Goal: Task Accomplishment & Management: Manage account settings

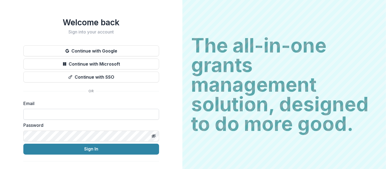
click at [73, 112] on input at bounding box center [91, 114] width 136 height 11
type input "**********"
click at [23, 143] on button "Sign In" at bounding box center [91, 148] width 136 height 11
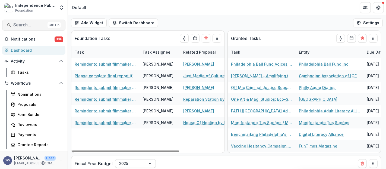
click at [34, 24] on span "Search..." at bounding box center [29, 24] width 32 height 5
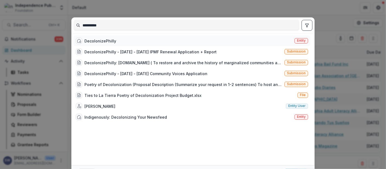
type input "**********"
click at [107, 43] on div "DecolonizePhilly" at bounding box center [101, 41] width 32 height 6
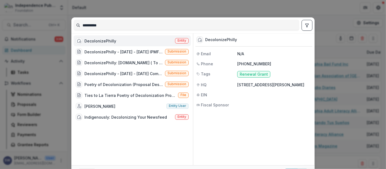
click at [107, 43] on div "DecolonizePhilly" at bounding box center [101, 41] width 32 height 6
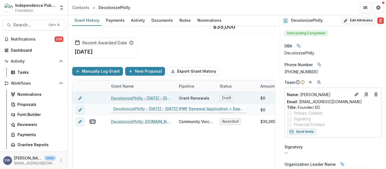
click at [136, 99] on link "DecolonizePhilly - 2025 - 2025 IPMF Renewal Application + Report" at bounding box center [141, 98] width 61 height 6
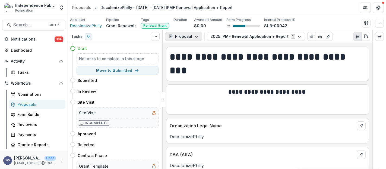
click at [199, 36] on button "Proposal" at bounding box center [183, 36] width 37 height 9
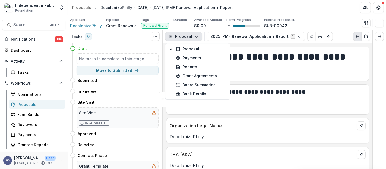
click at [199, 36] on button "Proposal" at bounding box center [183, 36] width 37 height 9
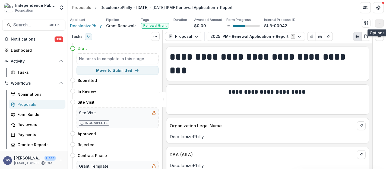
click at [379, 24] on icon "button" at bounding box center [380, 23] width 4 height 4
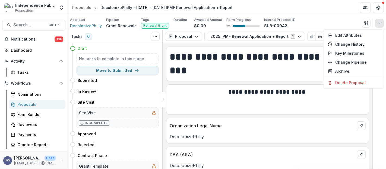
click at [339, 6] on header "Proposals DecolonizePhilly - 2025 - 2025 IPMF Renewal Application + Report" at bounding box center [227, 7] width 318 height 15
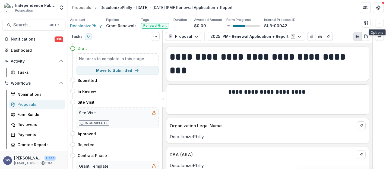
click at [352, 17] on div "Applicant DecolonizePhilly Pipeline Grant Renewals Tags Renewal Grant All tags …" at bounding box center [227, 22] width 314 height 11
click at [379, 38] on icon "Expand right" at bounding box center [380, 36] width 4 height 4
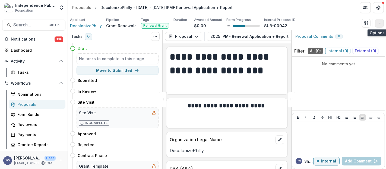
click at [380, 23] on icon "button" at bounding box center [380, 23] width 4 height 4
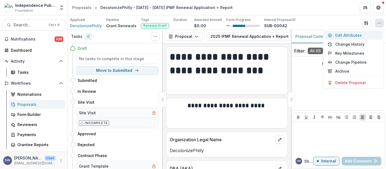
click at [355, 36] on button "Edit Attributes" at bounding box center [354, 35] width 58 height 9
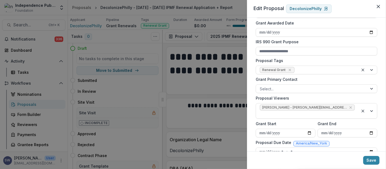
scroll to position [221, 0]
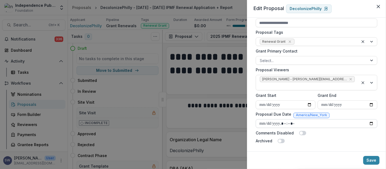
click at [265, 120] on input "Proposal Due Date" at bounding box center [317, 123] width 122 height 9
type input "**********"
click at [370, 160] on button "Save" at bounding box center [372, 160] width 16 height 9
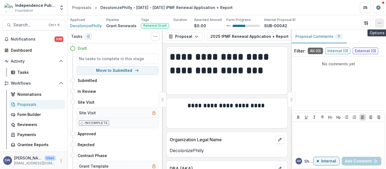
click at [381, 22] on icon "button" at bounding box center [380, 23] width 4 height 4
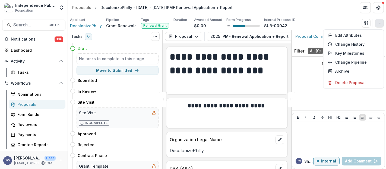
click at [311, 11] on header "Proposals DecolonizePhilly - 2025 - 2025 IPMF Renewal Application + Report" at bounding box center [227, 7] width 318 height 15
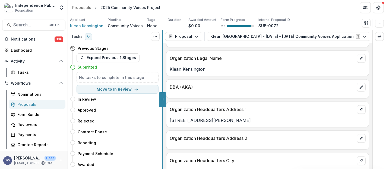
scroll to position [723, 0]
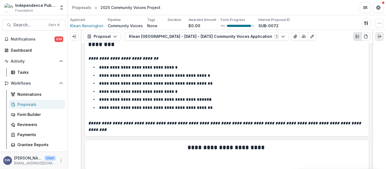
click at [381, 36] on polyline "Expand right" at bounding box center [381, 37] width 1 height 2
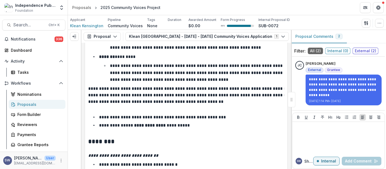
scroll to position [846, 0]
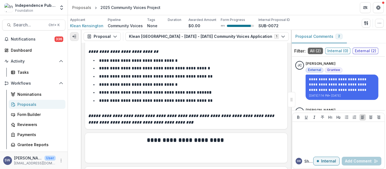
click at [70, 37] on button "Expand left" at bounding box center [74, 36] width 9 height 9
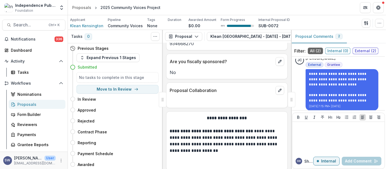
scroll to position [54, 0]
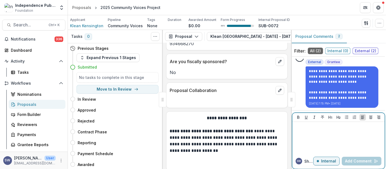
click at [332, 135] on div at bounding box center [339, 137] width 88 height 27
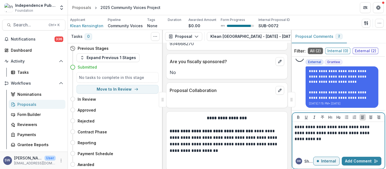
click at [324, 160] on p "Internal" at bounding box center [328, 161] width 15 height 5
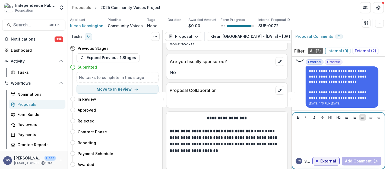
click at [321, 138] on div at bounding box center [339, 137] width 88 height 27
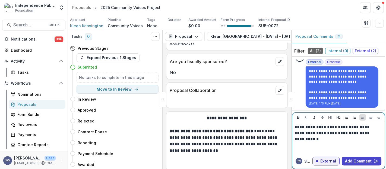
click at [367, 133] on p "**********" at bounding box center [338, 130] width 87 height 12
click at [375, 135] on p "**********" at bounding box center [338, 130] width 87 height 12
click at [365, 161] on button "Add Comment" at bounding box center [362, 161] width 40 height 9
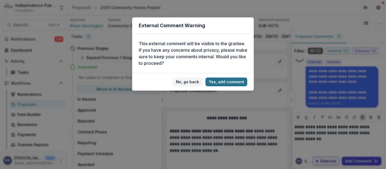
click at [231, 82] on button "Yes, add comment" at bounding box center [227, 81] width 42 height 9
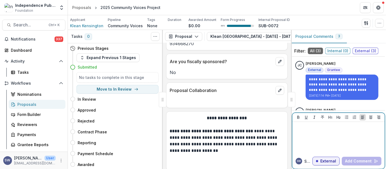
scroll to position [101, 0]
